Goal: Information Seeking & Learning: Check status

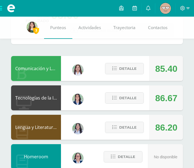
scroll to position [66, 0]
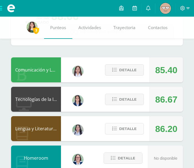
click at [131, 131] on span "Detalle" at bounding box center [127, 129] width 17 height 10
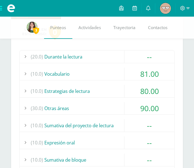
scroll to position [188, 0]
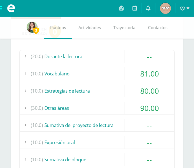
click at [98, 142] on div "(10.0) Expresión oral" at bounding box center [97, 142] width 155 height 12
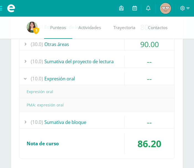
scroll to position [256, 0]
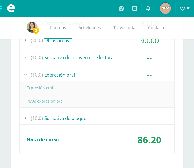
click at [108, 119] on div "(10.0) Sumativa de bloque" at bounding box center [97, 118] width 155 height 12
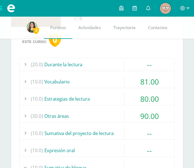
scroll to position [180, 0]
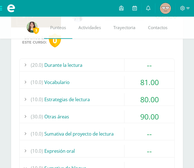
click at [109, 81] on div "(10.0) Vocabulario" at bounding box center [97, 82] width 155 height 12
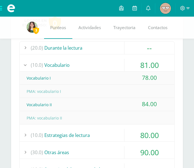
scroll to position [197, 0]
click at [104, 135] on div "(10.0) Estrategias de lectura" at bounding box center [97, 135] width 155 height 12
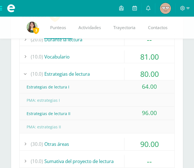
scroll to position [206, 0]
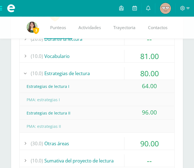
click at [105, 143] on div "(30.0) Otras áreas" at bounding box center [97, 143] width 155 height 12
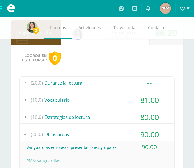
scroll to position [161, 0]
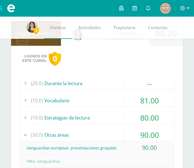
click at [96, 84] on div "(20.0) Durante la lectura" at bounding box center [97, 83] width 155 height 12
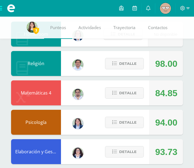
scroll to position [437, 0]
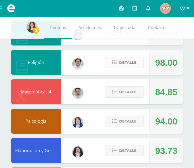
click at [127, 63] on span "Detalle" at bounding box center [127, 62] width 17 height 10
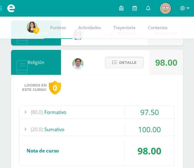
click at [107, 111] on div "(80.0) Formativo" at bounding box center [97, 112] width 155 height 12
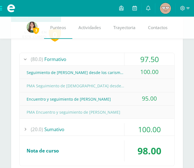
click at [106, 128] on div "(20.0) Sumativo" at bounding box center [97, 129] width 155 height 12
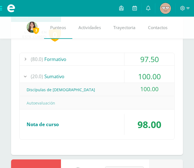
click at [110, 75] on div "(20.0) Sumativo" at bounding box center [97, 76] width 155 height 12
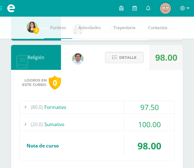
scroll to position [386, 0]
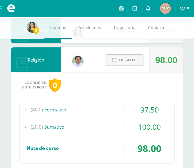
click at [121, 60] on span "Detalle" at bounding box center [127, 60] width 17 height 10
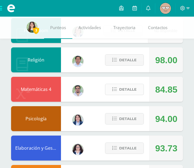
click at [128, 91] on span "Detalle" at bounding box center [127, 89] width 17 height 10
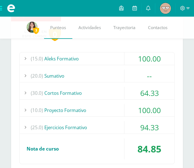
scroll to position [467, 0]
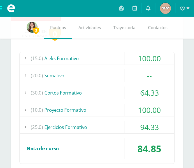
click at [105, 74] on div "(20.0) Sumativo" at bounding box center [97, 75] width 155 height 12
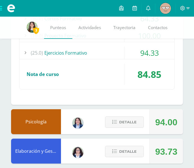
scroll to position [557, 0]
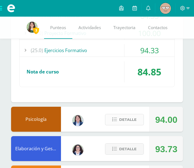
click at [128, 119] on span "Detalle" at bounding box center [127, 119] width 17 height 10
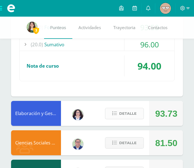
scroll to position [699, 0]
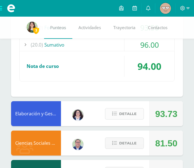
click at [131, 113] on span "Detalle" at bounding box center [127, 114] width 17 height 10
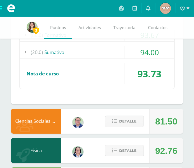
scroll to position [831, 0]
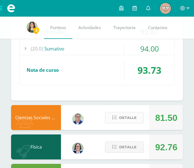
click at [131, 119] on span "Detalle" at bounding box center [127, 118] width 17 height 10
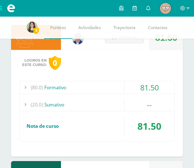
scroll to position [916, 0]
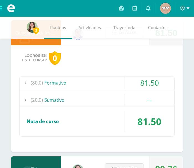
click at [123, 97] on div "(20.0) Sumativo" at bounding box center [97, 100] width 155 height 12
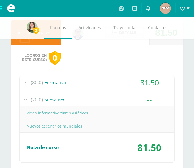
scroll to position [902, 0]
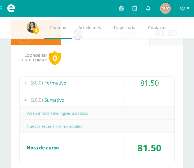
click at [114, 82] on div "(80.0) Formativo" at bounding box center [97, 83] width 155 height 12
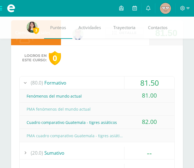
click at [113, 81] on div "(80.0) Formativo" at bounding box center [97, 83] width 155 height 12
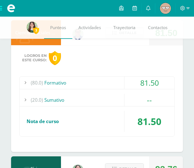
scroll to position [885, 0]
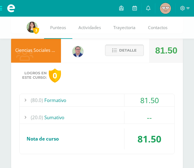
click at [126, 50] on span "Detalle" at bounding box center [127, 50] width 17 height 10
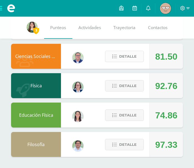
scroll to position [879, 0]
click at [129, 113] on span "Detalle" at bounding box center [127, 115] width 17 height 10
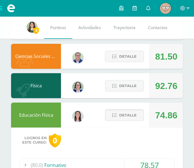
scroll to position [985, 0]
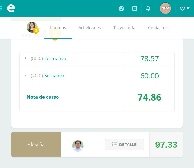
click at [101, 58] on div "(80.0) Formativo" at bounding box center [97, 58] width 155 height 12
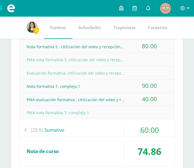
scroll to position [1117, 0]
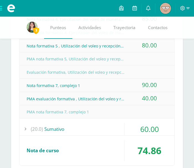
click at [112, 134] on div "(20.0) Sumativo" at bounding box center [97, 129] width 155 height 12
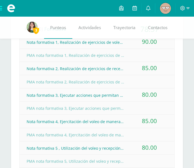
scroll to position [999, 0]
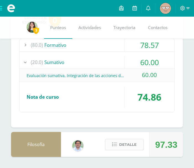
click at [124, 142] on span "Detalle" at bounding box center [127, 144] width 17 height 10
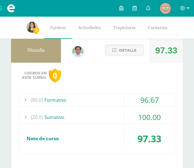
scroll to position [1094, 0]
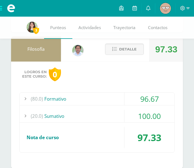
click at [113, 114] on div "(20.0) Sumativo" at bounding box center [97, 116] width 155 height 12
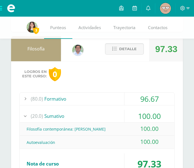
scroll to position [1081, 0]
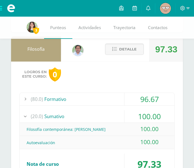
click at [110, 100] on div "(80.0) Formativo" at bounding box center [97, 99] width 155 height 12
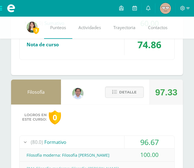
scroll to position [1036, 0]
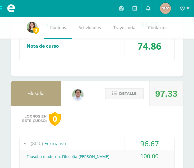
click at [128, 94] on span "Detalle" at bounding box center [127, 93] width 17 height 10
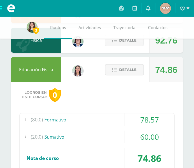
scroll to position [921, 0]
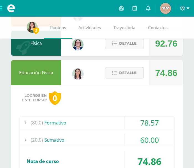
click at [131, 73] on span "Detalle" at bounding box center [127, 73] width 17 height 10
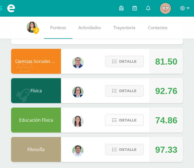
scroll to position [878, 0]
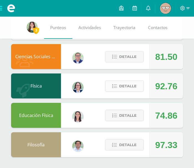
click at [121, 87] on span "Detalle" at bounding box center [127, 86] width 17 height 10
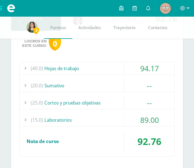
scroll to position [946, 0]
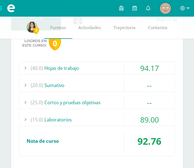
click at [112, 85] on div "(20.0) Sumativo" at bounding box center [97, 85] width 155 height 12
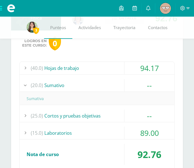
click at [96, 117] on div "(25.0) Cortos y pruebas objetivas" at bounding box center [97, 115] width 155 height 12
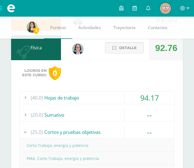
scroll to position [918, 0]
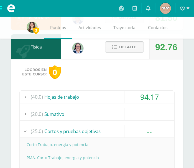
click at [121, 49] on span "Detalle" at bounding box center [127, 47] width 17 height 10
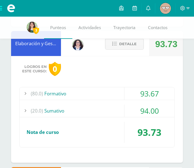
scroll to position [755, 0]
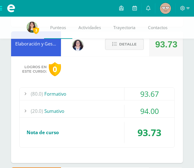
click at [131, 43] on span "Detalle" at bounding box center [127, 44] width 17 height 10
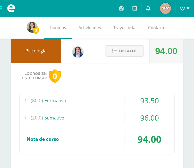
scroll to position [612, 0]
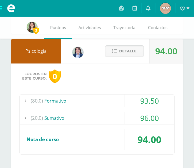
click at [123, 53] on span "Detalle" at bounding box center [127, 51] width 17 height 10
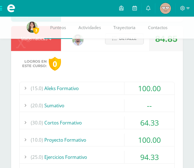
scroll to position [399, 0]
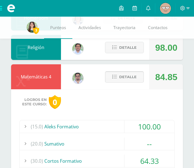
click at [126, 74] on span "Detalle" at bounding box center [127, 77] width 17 height 10
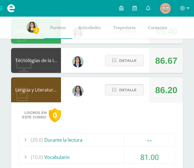
click at [121, 90] on span "Detalle" at bounding box center [127, 90] width 17 height 10
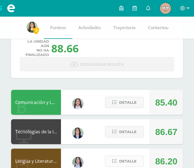
scroll to position [34, 0]
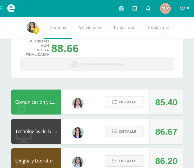
click at [123, 104] on span "Detalle" at bounding box center [127, 102] width 17 height 10
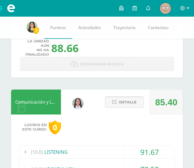
click at [131, 102] on span "Detalle" at bounding box center [127, 102] width 17 height 10
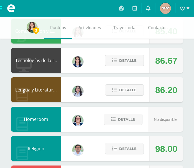
scroll to position [105, 0]
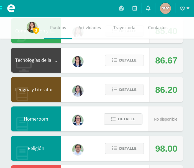
click at [131, 64] on span "Detalle" at bounding box center [127, 60] width 17 height 10
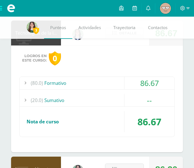
scroll to position [133, 0]
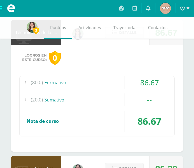
click at [108, 84] on div "(80.0) Formativo" at bounding box center [97, 82] width 155 height 12
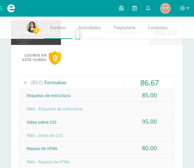
click at [108, 84] on div "(80.0) Formativo" at bounding box center [97, 82] width 155 height 12
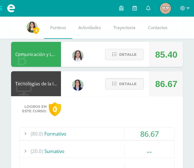
scroll to position [81, 0]
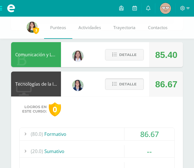
click at [129, 84] on span "Detalle" at bounding box center [127, 84] width 17 height 10
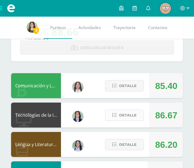
scroll to position [50, 0]
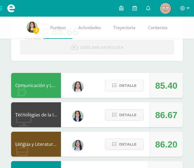
click at [124, 90] on span "Detalle" at bounding box center [127, 85] width 17 height 10
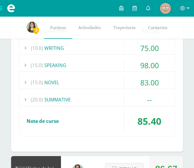
scroll to position [207, 0]
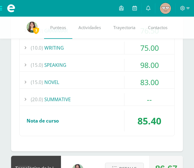
click at [114, 45] on div "(10.0) WRITING" at bounding box center [97, 48] width 155 height 12
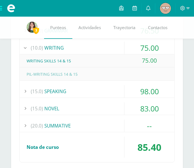
click at [117, 48] on div "(10.0) WRITING" at bounding box center [97, 48] width 155 height 12
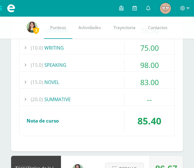
click at [96, 100] on div "(20.0) SUMMATIVE" at bounding box center [97, 99] width 155 height 12
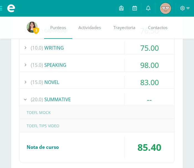
click at [95, 99] on div "(20.0) SUMMATIVE" at bounding box center [97, 99] width 155 height 12
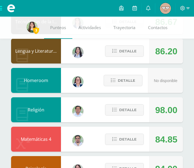
scroll to position [338, 0]
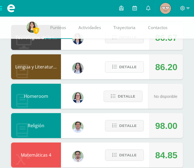
click at [136, 66] on span "Detalle" at bounding box center [127, 67] width 17 height 10
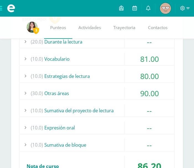
scroll to position [413, 0]
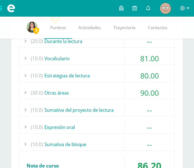
click at [95, 99] on div "(30.0) Otras áreas" at bounding box center [97, 92] width 155 height 12
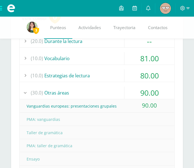
click at [91, 93] on div "(30.0) Otras áreas" at bounding box center [97, 92] width 155 height 12
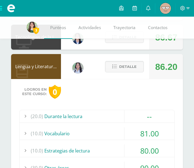
scroll to position [337, 0]
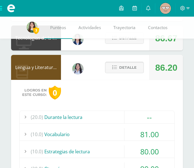
click at [119, 69] on span "Detalle" at bounding box center [127, 67] width 17 height 10
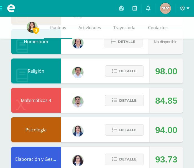
scroll to position [393, 0]
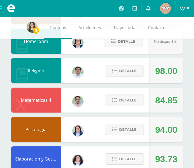
click at [118, 117] on div "Detalle" at bounding box center [123, 129] width 53 height 25
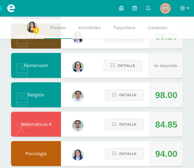
scroll to position [383, 0]
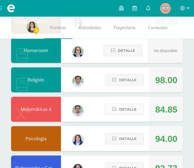
click at [124, 107] on span "Detalle" at bounding box center [127, 109] width 17 height 10
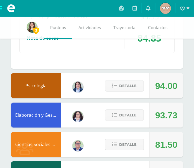
scroll to position [597, 0]
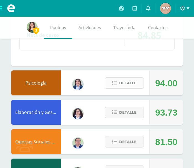
click at [126, 81] on span "Detalle" at bounding box center [127, 83] width 17 height 10
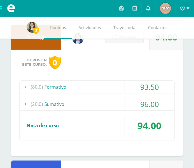
scroll to position [643, 0]
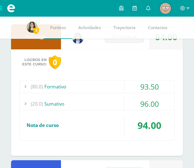
click at [115, 85] on div "(80.0) Formativo" at bounding box center [97, 86] width 155 height 12
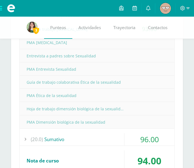
scroll to position [757, 0]
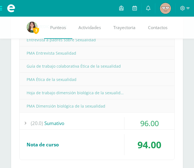
click at [97, 125] on div "(20.0) Sumativo" at bounding box center [97, 123] width 155 height 12
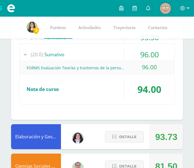
scroll to position [689, 0]
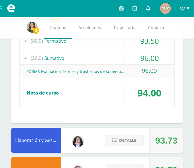
click at [103, 70] on div "FORMS Evaluación Teorías y trastornos de la personalidad" at bounding box center [97, 71] width 155 height 12
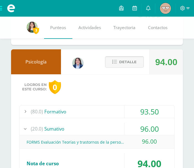
scroll to position [672, 0]
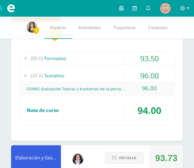
click at [117, 59] on div "(80.0) Formativo" at bounding box center [97, 58] width 155 height 12
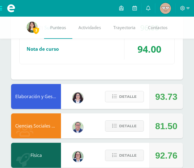
scroll to position [852, 0]
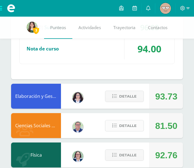
click at [128, 126] on span "Detalle" at bounding box center [127, 126] width 17 height 10
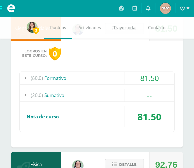
click at [109, 80] on div "(80.0) Formativo" at bounding box center [97, 78] width 155 height 12
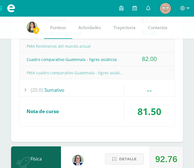
scroll to position [876, 0]
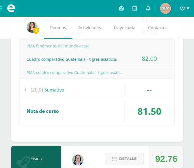
drag, startPoint x: 103, startPoint y: 89, endPoint x: 105, endPoint y: 92, distance: 3.2
click at [105, 92] on div "(20.0) Sumativo" at bounding box center [97, 89] width 155 height 12
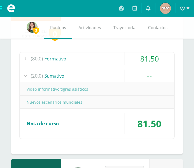
scroll to position [837, 0]
click at [91, 100] on div "Nuevos escenarios mundiales" at bounding box center [97, 102] width 155 height 12
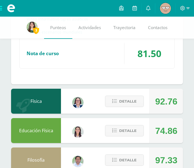
scroll to position [923, 0]
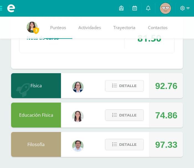
click at [117, 88] on button "Detalle" at bounding box center [124, 85] width 39 height 11
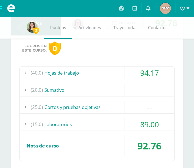
scroll to position [986, 0]
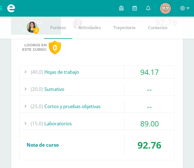
click at [91, 72] on div "(40.0) Hojas de trabajo" at bounding box center [97, 72] width 155 height 12
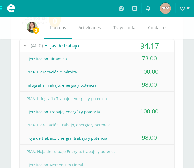
click at [109, 46] on div "(40.0) Hojas de trabajo" at bounding box center [97, 45] width 155 height 12
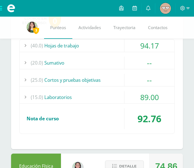
click at [91, 97] on div "(15.0) Laboratorios" at bounding box center [97, 97] width 155 height 12
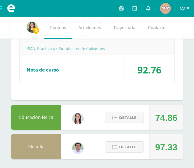
scroll to position [1116, 0]
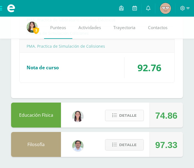
click at [136, 114] on span "Detalle" at bounding box center [127, 115] width 17 height 10
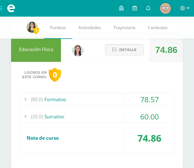
click at [113, 98] on div "(80.0) Formativo" at bounding box center [97, 99] width 155 height 12
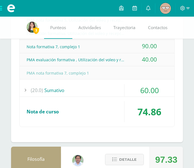
scroll to position [1315, 0]
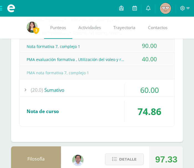
click at [95, 88] on div "(20.0) Sumativo" at bounding box center [97, 90] width 155 height 12
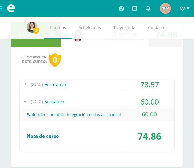
scroll to position [1115, 0]
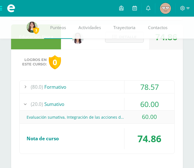
click at [97, 90] on div "(80.0) Formativo" at bounding box center [97, 87] width 155 height 12
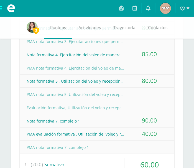
scroll to position [1240, 0]
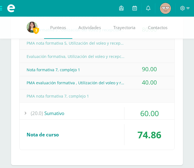
click at [104, 112] on div "(20.0) Sumativo" at bounding box center [97, 113] width 155 height 12
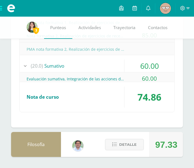
scroll to position [1157, 0]
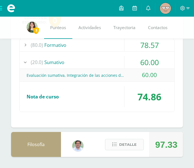
click at [121, 144] on span "Detalle" at bounding box center [127, 144] width 17 height 10
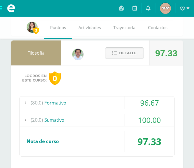
scroll to position [1250, 0]
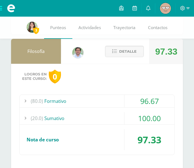
click at [106, 118] on div "(20.0) Sumativo" at bounding box center [97, 118] width 155 height 12
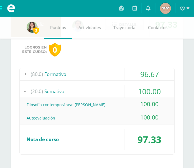
scroll to position [1264, 0]
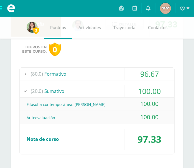
click at [101, 74] on div "(80.0) Formativo" at bounding box center [97, 74] width 155 height 12
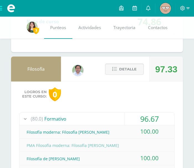
scroll to position [1219, 0]
click at [130, 68] on span "Detalle" at bounding box center [127, 69] width 17 height 10
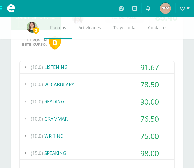
scroll to position [0, 0]
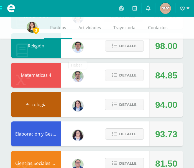
scroll to position [315, 0]
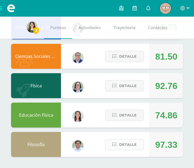
click at [131, 145] on span "Detalle" at bounding box center [127, 144] width 17 height 10
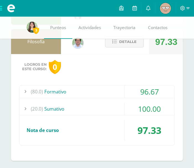
scroll to position [418, 0]
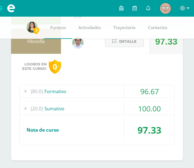
click at [130, 43] on span "Detalle" at bounding box center [127, 41] width 17 height 10
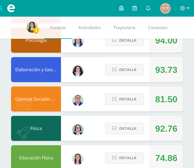
scroll to position [272, 0]
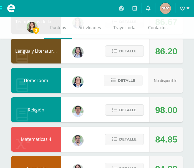
scroll to position [143, 0]
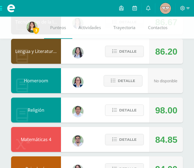
click at [132, 111] on span "Detalle" at bounding box center [127, 110] width 17 height 10
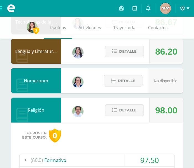
scroll to position [253, 0]
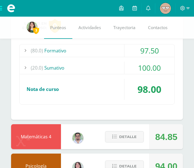
click at [112, 67] on div "(20.0) [GEOGRAPHIC_DATA]" at bounding box center [97, 68] width 155 height 12
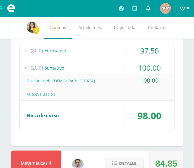
click at [112, 67] on div "(20.0) Sumativo" at bounding box center [97, 68] width 155 height 12
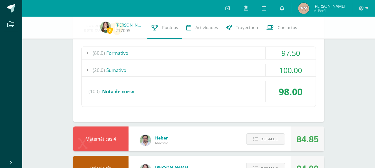
scroll to position [385, 0]
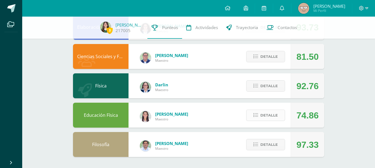
click at [194, 114] on button "Detalle" at bounding box center [265, 115] width 39 height 11
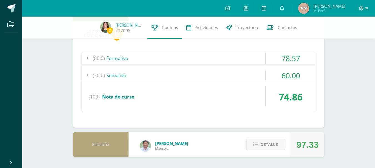
scroll to position [476, 0]
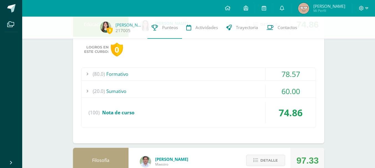
click at [194, 87] on div "(20.0) Sumativo" at bounding box center [198, 91] width 234 height 12
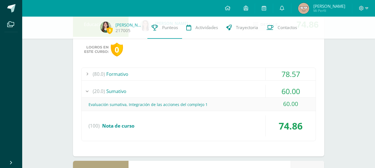
click at [194, 72] on div "(80.0) Formativo" at bounding box center [198, 74] width 234 height 12
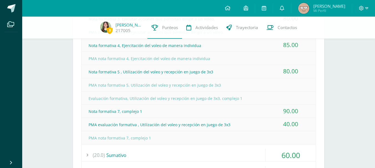
scroll to position [607, 0]
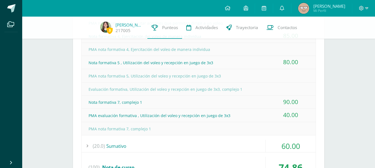
drag, startPoint x: 283, startPoint y: 111, endPoint x: 300, endPoint y: 116, distance: 17.8
click at [194, 116] on div "40.00" at bounding box center [290, 115] width 50 height 12
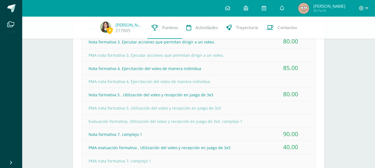
scroll to position [574, 0]
drag, startPoint x: 277, startPoint y: 131, endPoint x: 304, endPoint y: 134, distance: 26.5
click at [194, 135] on div "90.00" at bounding box center [290, 134] width 50 height 12
drag, startPoint x: 279, startPoint y: 94, endPoint x: 295, endPoint y: 93, distance: 15.3
click at [194, 93] on div "80.00" at bounding box center [290, 94] width 50 height 12
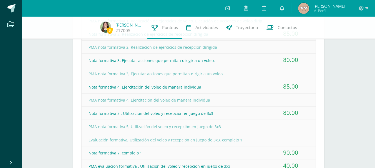
scroll to position [556, 0]
drag, startPoint x: 285, startPoint y: 60, endPoint x: 307, endPoint y: 67, distance: 23.5
click at [194, 67] on div "Nota formativa 1, Realización de ejercicios de voleo. Ejecución de acciones de …" at bounding box center [198, 93] width 234 height 185
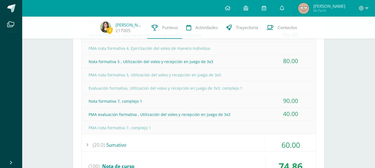
scroll to position [609, 0]
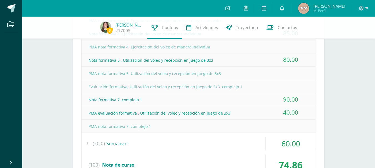
drag, startPoint x: 284, startPoint y: 109, endPoint x: 300, endPoint y: 114, distance: 16.6
click at [194, 114] on div "40.00" at bounding box center [290, 112] width 50 height 12
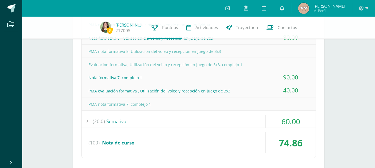
click at [194, 119] on div "60.00" at bounding box center [290, 121] width 50 height 12
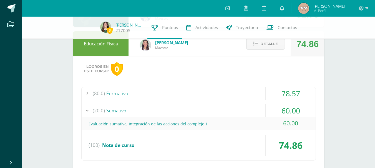
scroll to position [456, 0]
